Goal: Obtain resource: Download file/media

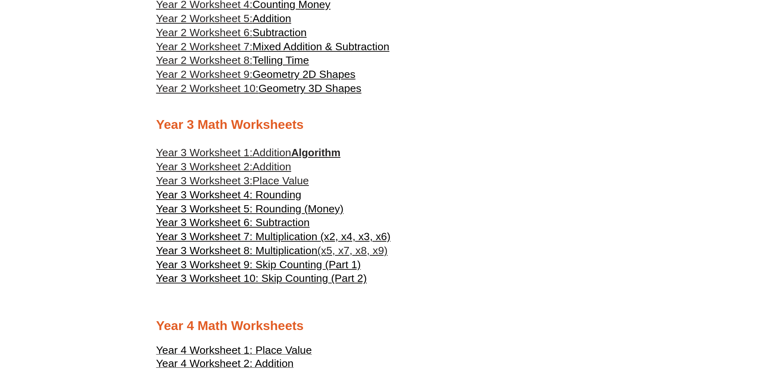
scroll to position [805, 0]
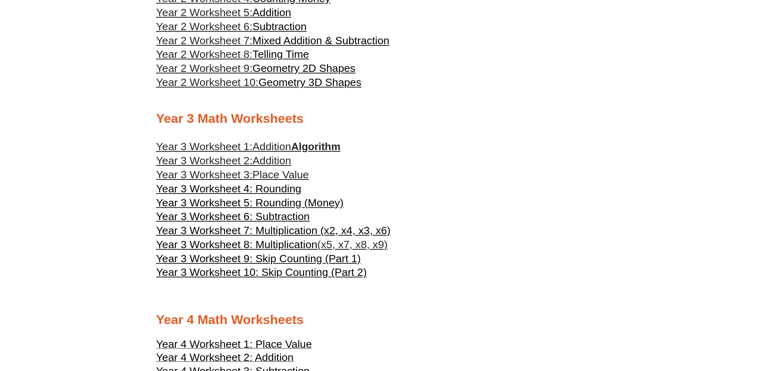
click at [267, 161] on span "Addition" at bounding box center [272, 161] width 39 height 12
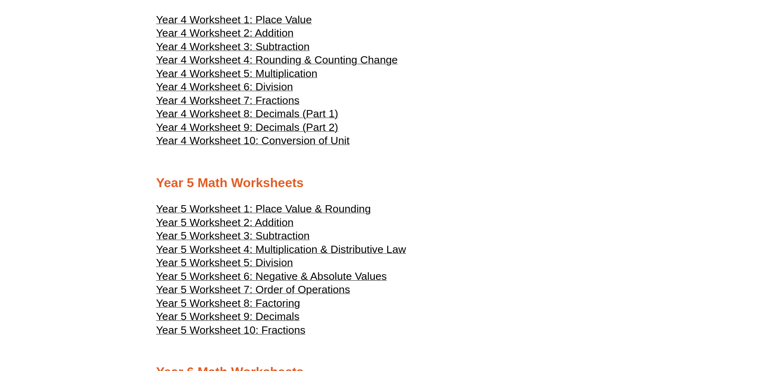
scroll to position [0, 0]
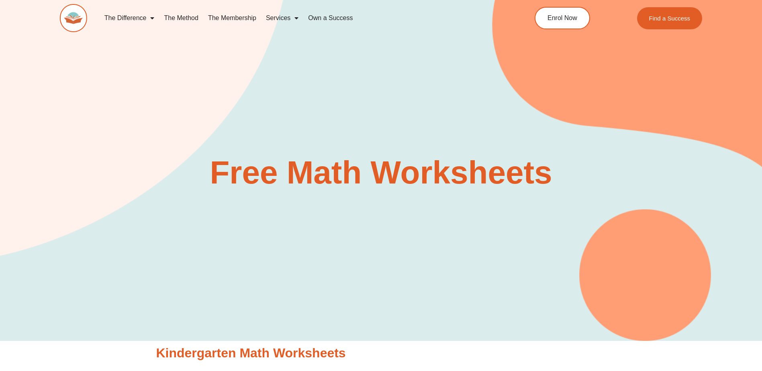
click at [237, 22] on link "The Membership" at bounding box center [232, 18] width 58 height 18
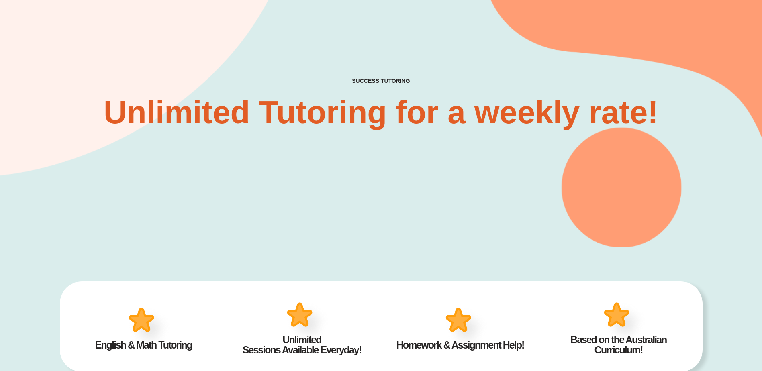
scroll to position [14, 0]
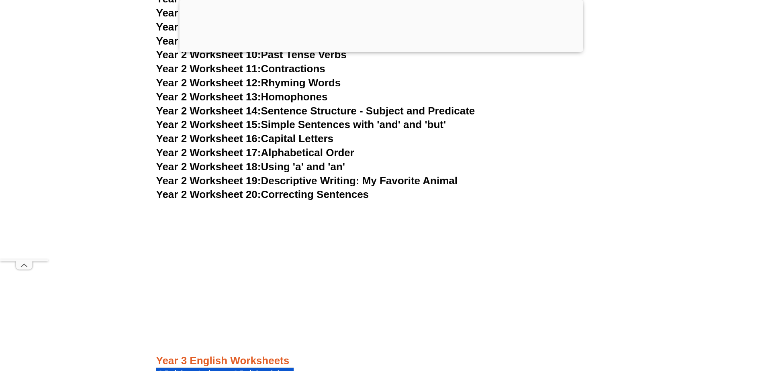
scroll to position [2596, 0]
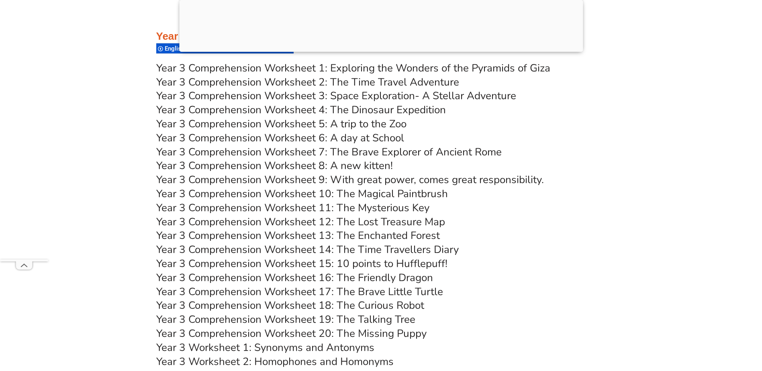
click at [429, 93] on link "Year 3 Comprehension Worksheet 3: Space Exploration- A Stellar Adventure" at bounding box center [336, 96] width 360 height 14
